Goal: Information Seeking & Learning: Learn about a topic

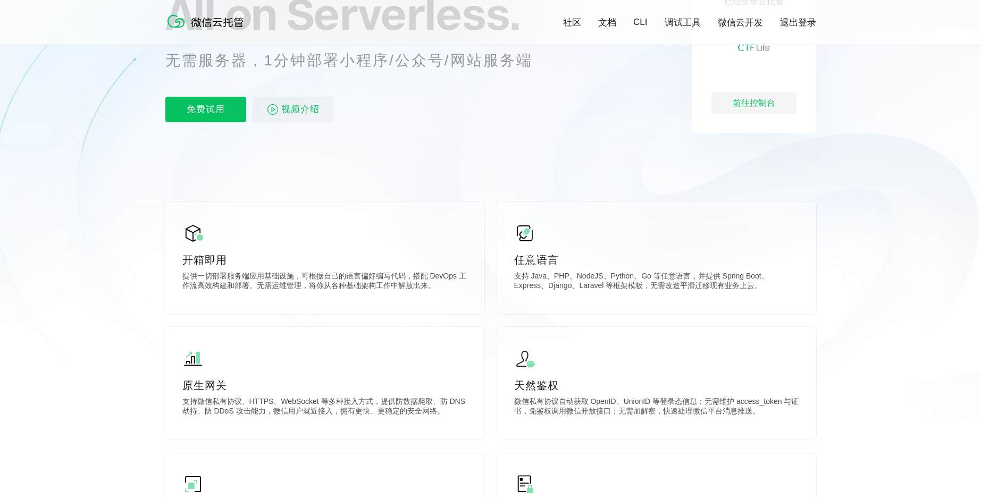
scroll to position [174, 0]
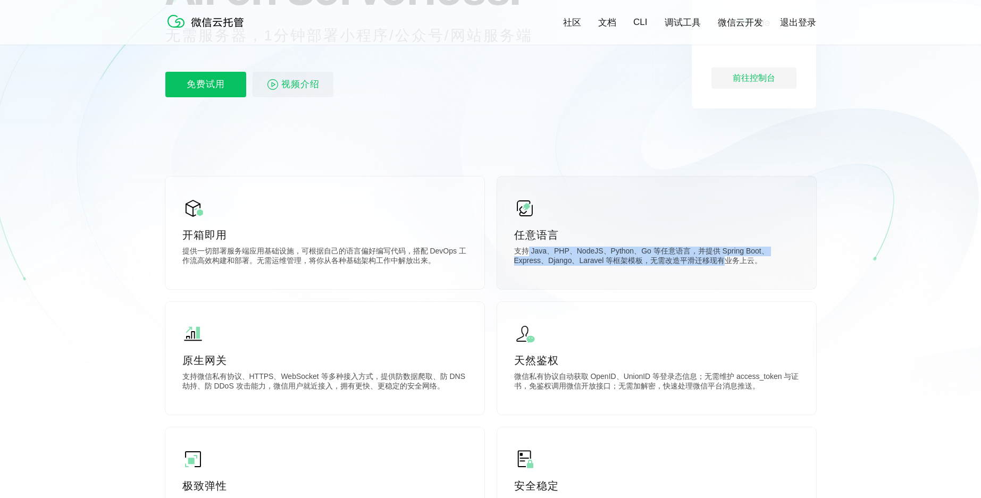
drag, startPoint x: 528, startPoint y: 252, endPoint x: 745, endPoint y: 263, distance: 217.6
click at [728, 262] on p "支持 Java、PHP、NodeJS、Python、Go 等任意语言，并提供 Spring Boot、Express、Django、Laravel 等框架模板…" at bounding box center [656, 257] width 285 height 21
drag, startPoint x: 757, startPoint y: 263, endPoint x: 531, endPoint y: 252, distance: 226.1
click at [537, 252] on p "支持 Java、PHP、NodeJS、Python、Go 等任意语言，并提供 Spring Boot、Express、Django、Laravel 等框架模板…" at bounding box center [656, 257] width 285 height 21
drag, startPoint x: 523, startPoint y: 252, endPoint x: 687, endPoint y: 259, distance: 163.8
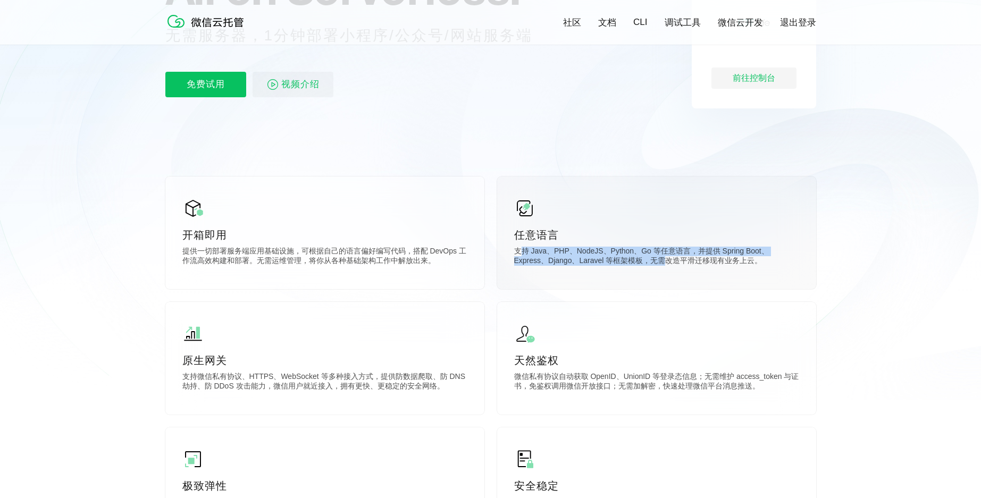
click at [677, 259] on p "支持 Java、PHP、NodeJS、Python、Go 等任意语言，并提供 Spring Boot、Express、Django、Laravel 等框架模板…" at bounding box center [656, 257] width 285 height 21
click at [713, 261] on p "支持 Java、PHP、NodeJS、Python、Go 等任意语言，并提供 Spring Boot、Express、Django、Laravel 等框架模板…" at bounding box center [656, 257] width 285 height 21
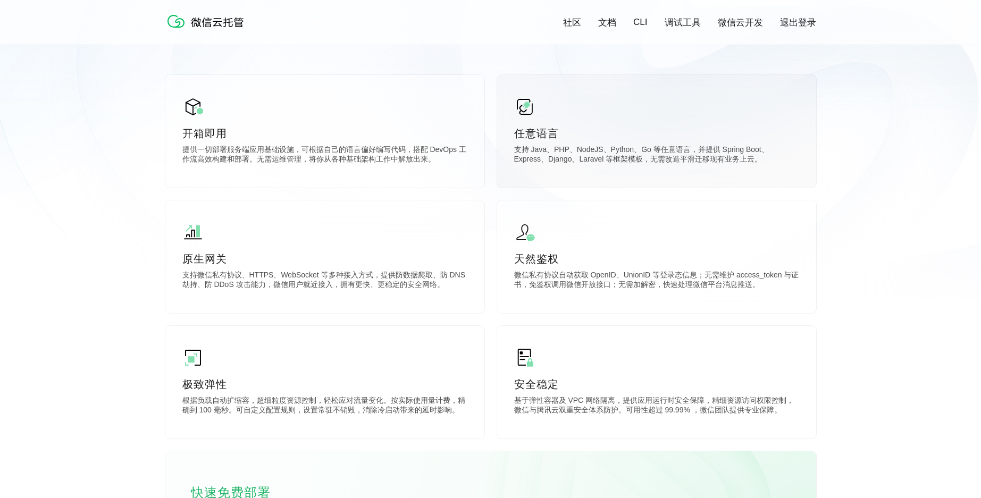
scroll to position [281, 0]
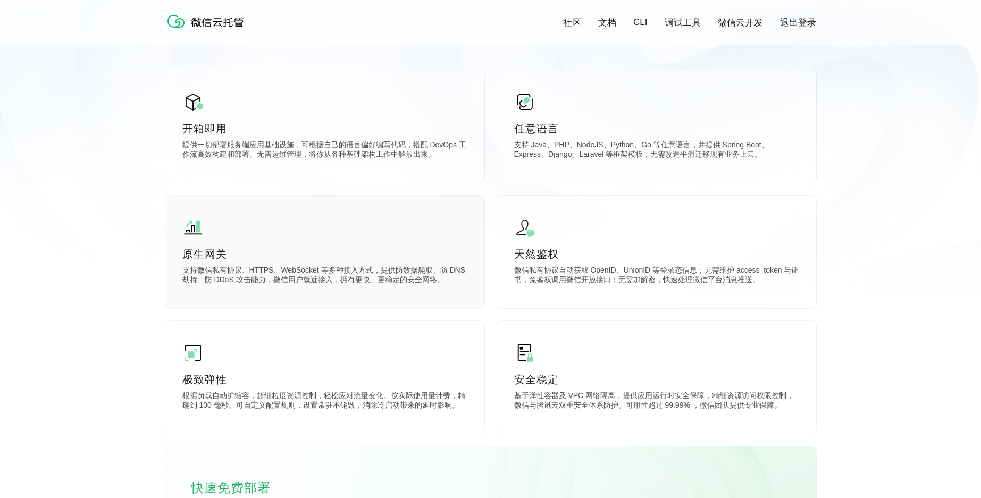
drag, startPoint x: 200, startPoint y: 272, endPoint x: 378, endPoint y: 278, distance: 178.2
click at [375, 278] on p "支持微信私有协议、HTTPS、WebSocket 等多种接入方式，提供防数据爬取、防 DNS 劫持、防 DDoS 攻击能力，微信用户就近接入，拥有更快、更稳定…" at bounding box center [324, 276] width 285 height 21
drag, startPoint x: 405, startPoint y: 280, endPoint x: 218, endPoint y: 271, distance: 186.8
click at [218, 271] on p "支持微信私有协议、HTTPS、WebSocket 等多种接入方式，提供防数据爬取、防 DNS 劫持、防 DDoS 攻击能力，微信用户就近接入，拥有更快、更稳定…" at bounding box center [324, 276] width 285 height 21
click at [614, 277] on p "微信私有协议自动获取 OpenID、UnionID 等登录态信息；无需维护 access_token 与证书，免鉴权调用微信开放接口；无需加解密，快速处理微信…" at bounding box center [656, 276] width 285 height 21
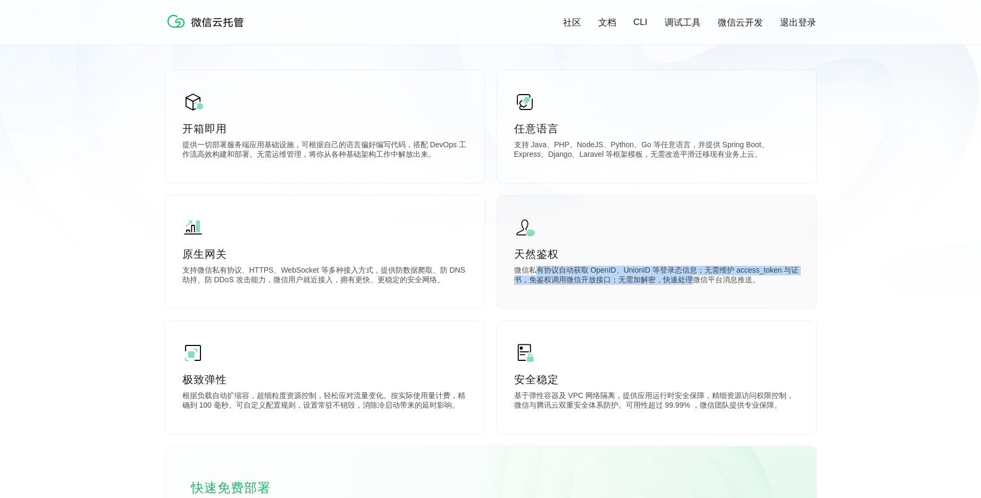
drag, startPoint x: 538, startPoint y: 274, endPoint x: 722, endPoint y: 286, distance: 184.3
click at [699, 284] on p "微信私有协议自动获取 OpenID、UnionID 等登录态信息；无需维护 access_token 与证书，免鉴权调用微信开放接口；无需加解密，快速处理微信…" at bounding box center [656, 276] width 285 height 21
click at [724, 287] on p "微信私有协议自动获取 OpenID、UnionID 等登录态信息；无需维护 access_token 与证书，免鉴权调用微信开放接口；无需加解密，快速处理微信…" at bounding box center [656, 276] width 285 height 21
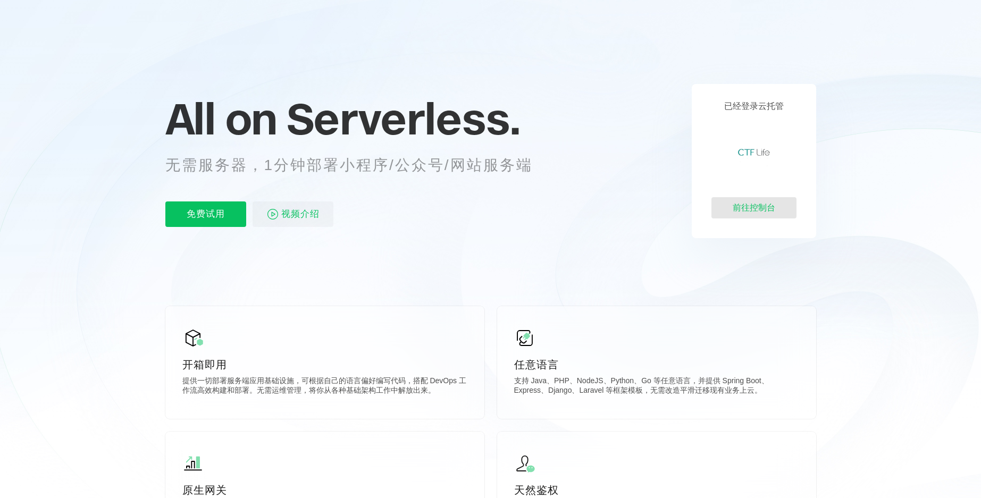
scroll to position [0, 0]
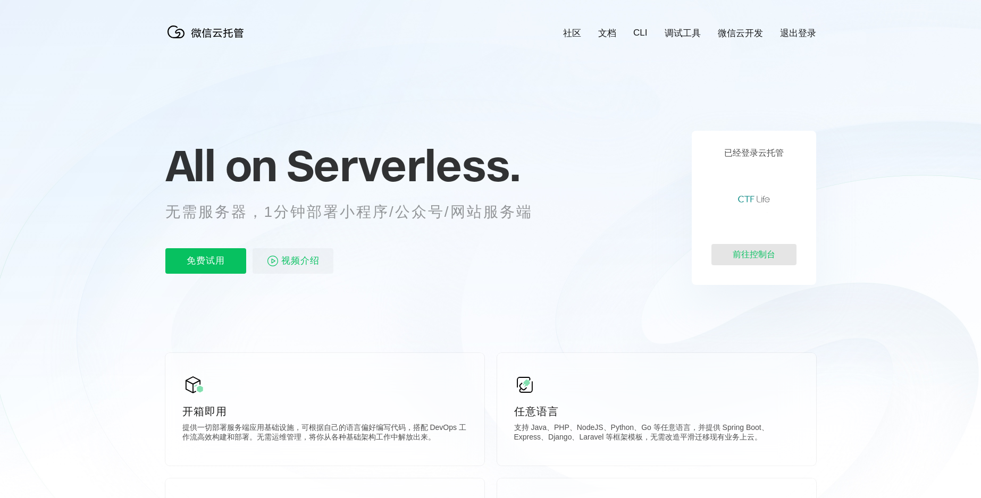
click at [751, 258] on div "前往控制台" at bounding box center [753, 254] width 85 height 21
